Goal: Information Seeking & Learning: Learn about a topic

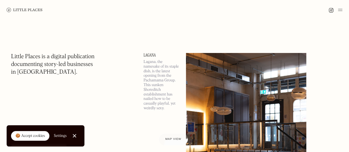
click at [77, 135] on link "Close Cookie Popup" at bounding box center [74, 135] width 11 height 11
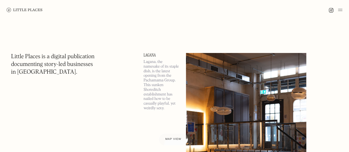
click at [344, 12] on div at bounding box center [174, 10] width 349 height 20
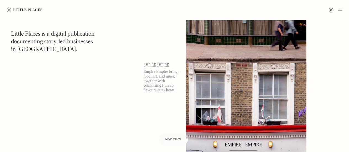
scroll to position [773, 0]
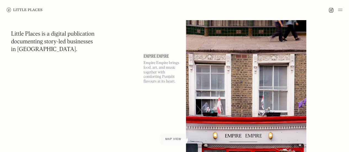
click at [340, 10] on img at bounding box center [340, 10] width 4 height 7
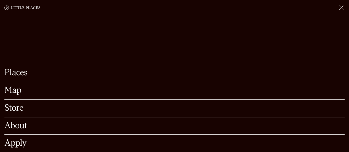
click at [16, 69] on link "Places" at bounding box center [174, 73] width 340 height 9
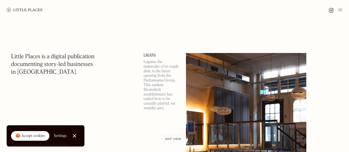
click at [41, 135] on div "🍪 Accept cookies" at bounding box center [30, 136] width 30 height 6
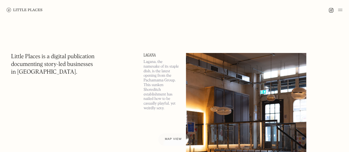
click at [170, 143] on div at bounding box center [173, 139] width 31 height 13
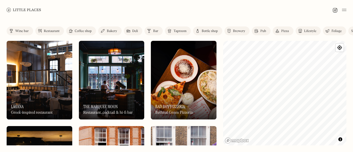
click at [23, 31] on div "Wine bar" at bounding box center [22, 31] width 14 height 3
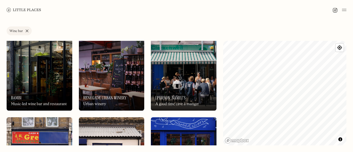
scroll to position [525, 0]
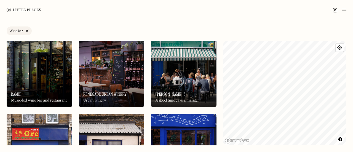
click at [28, 31] on link "Wine bar" at bounding box center [19, 31] width 25 height 9
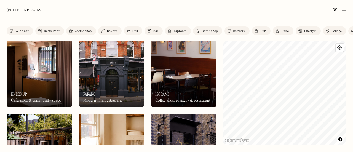
click at [50, 31] on div "Restaurant" at bounding box center [52, 31] width 16 height 3
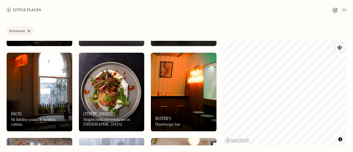
scroll to position [663, 0]
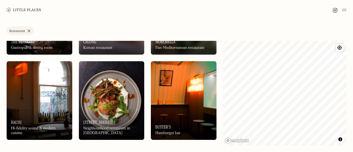
click at [58, 110] on div "On Our Radar Hausu Hi-fidelity sound & modern cuisine" at bounding box center [40, 125] width 66 height 30
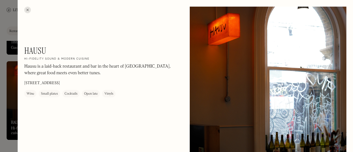
click at [28, 11] on div at bounding box center [27, 10] width 7 height 7
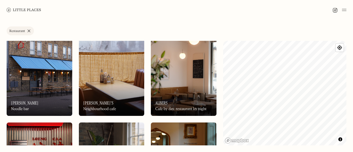
scroll to position [773, 0]
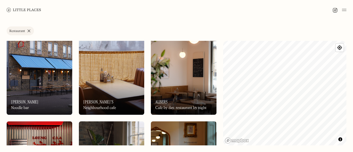
click at [48, 101] on div "On Our Radar Koya Ko Noodle bar" at bounding box center [40, 99] width 66 height 30
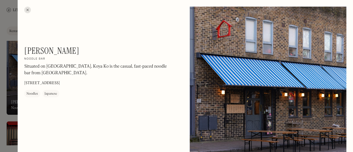
click at [26, 12] on div at bounding box center [27, 10] width 7 height 7
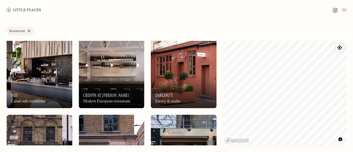
scroll to position [1215, 0]
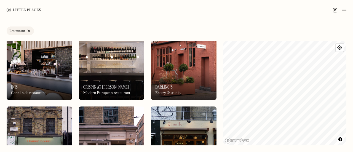
click at [27, 32] on link "Restaurant" at bounding box center [20, 31] width 27 height 9
